Goal: Task Accomplishment & Management: Use online tool/utility

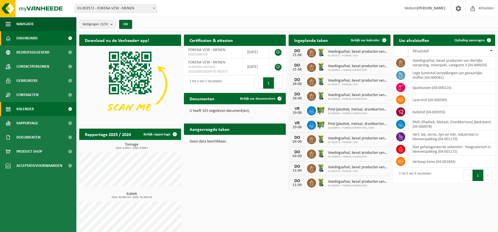
click at [27, 108] on span "Kalender" at bounding box center [25, 109] width 18 height 14
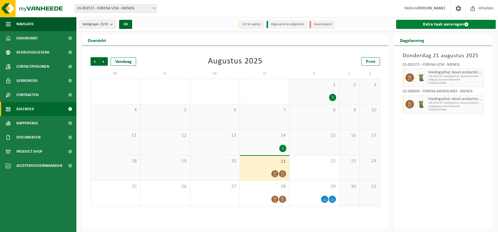
click at [438, 24] on link "Extra taak aanvragen" at bounding box center [447, 24] width 100 height 9
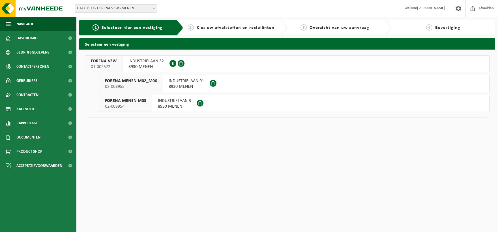
click at [215, 60] on button "FORENA VZW 01-002572 INDUSTRIELAAN 32 8930 MENEN 0425.410.920" at bounding box center [287, 63] width 405 height 17
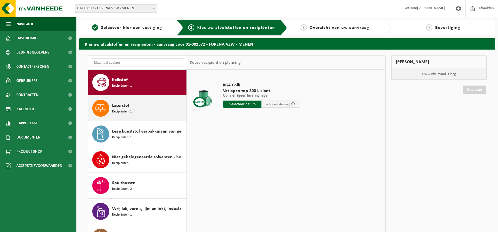
click at [145, 103] on div "Laserstof Recipiënten: 1" at bounding box center [148, 108] width 73 height 17
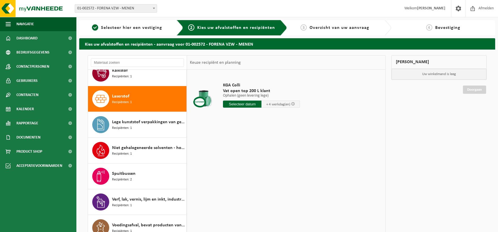
scroll to position [9, 0]
click at [242, 103] on input "text" at bounding box center [242, 104] width 39 height 7
click at [247, 172] on div "27" at bounding box center [248, 172] width 10 height 9
type input "Van [DATE]"
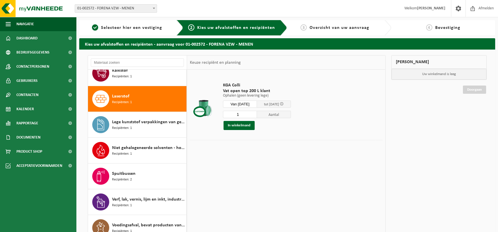
click at [250, 95] on p "Ophalen (geen levering lege)" at bounding box center [257, 96] width 68 height 4
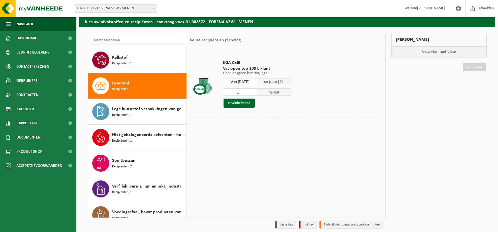
scroll to position [0, 0]
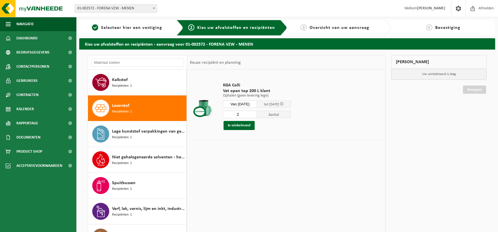
click at [252, 113] on input "2" at bounding box center [240, 114] width 34 height 7
type input "1"
click at [254, 116] on input "1" at bounding box center [240, 114] width 34 height 7
click at [240, 124] on button "In winkelmand" at bounding box center [239, 125] width 31 height 9
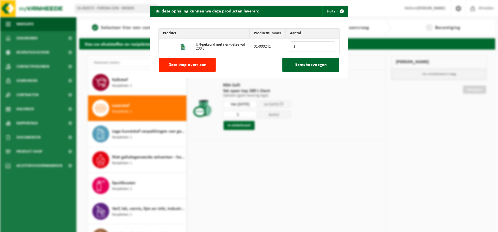
type input "1"
click at [329, 45] on input "1" at bounding box center [312, 46] width 45 height 10
click at [306, 64] on span "Items toevoegen" at bounding box center [311, 65] width 32 height 5
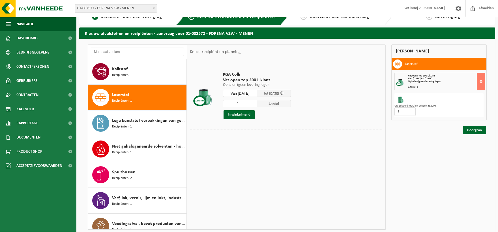
scroll to position [10, 0]
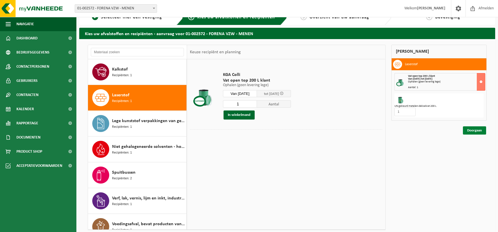
click at [470, 130] on link "Doorgaan" at bounding box center [474, 130] width 23 height 8
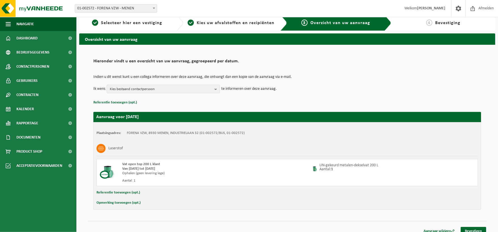
scroll to position [8, 0]
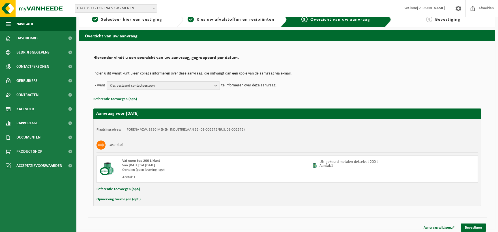
click at [188, 86] on span "Kies bestaand contactpersoon" at bounding box center [161, 86] width 103 height 8
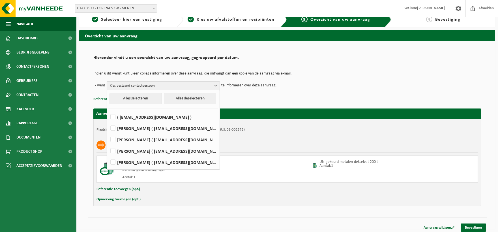
click at [182, 87] on span "Kies bestaand contactpersoon" at bounding box center [161, 86] width 103 height 8
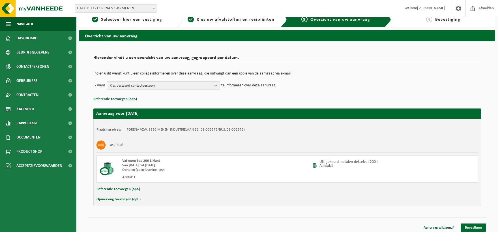
click at [181, 86] on span "Kies bestaand contactpersoon" at bounding box center [161, 86] width 103 height 8
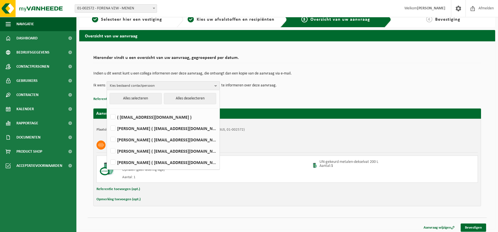
click at [180, 85] on span "Kies bestaand contactpersoon" at bounding box center [161, 86] width 103 height 8
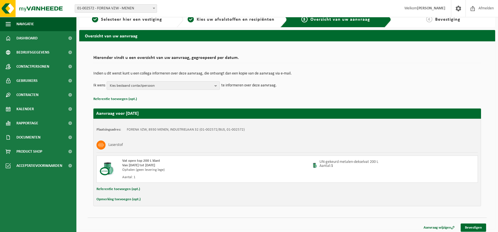
click at [133, 197] on button "Opmerking toevoegen (opt.)" at bounding box center [119, 199] width 44 height 7
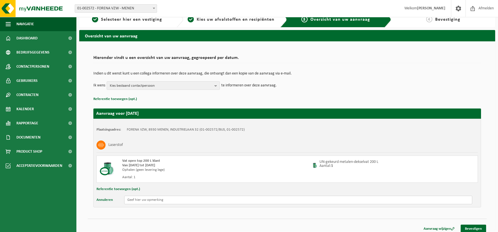
click at [148, 201] on input "text" at bounding box center [298, 200] width 348 height 8
type input "Graag een leeg vat leveren."
click at [480, 228] on link "Bevestigen" at bounding box center [473, 229] width 25 height 8
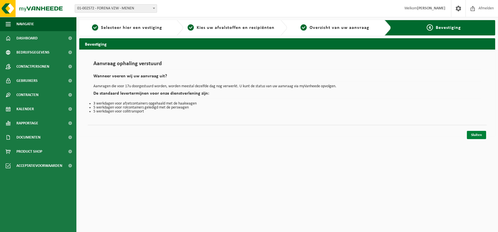
click at [479, 136] on link "Sluiten" at bounding box center [476, 135] width 19 height 8
